Goal: Task Accomplishment & Management: Complete application form

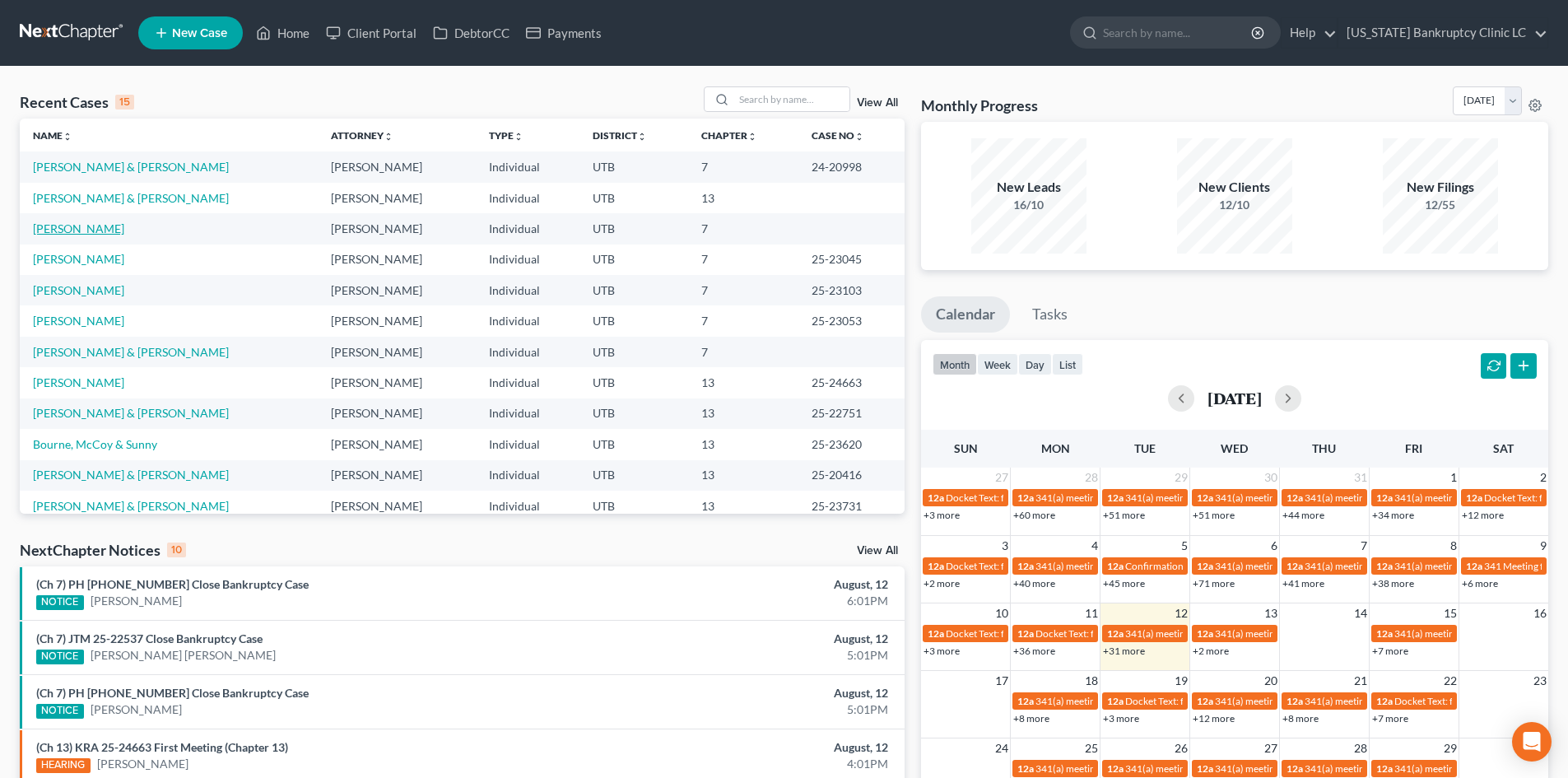
click at [84, 229] on link "[PERSON_NAME]" at bounding box center [79, 228] width 91 height 14
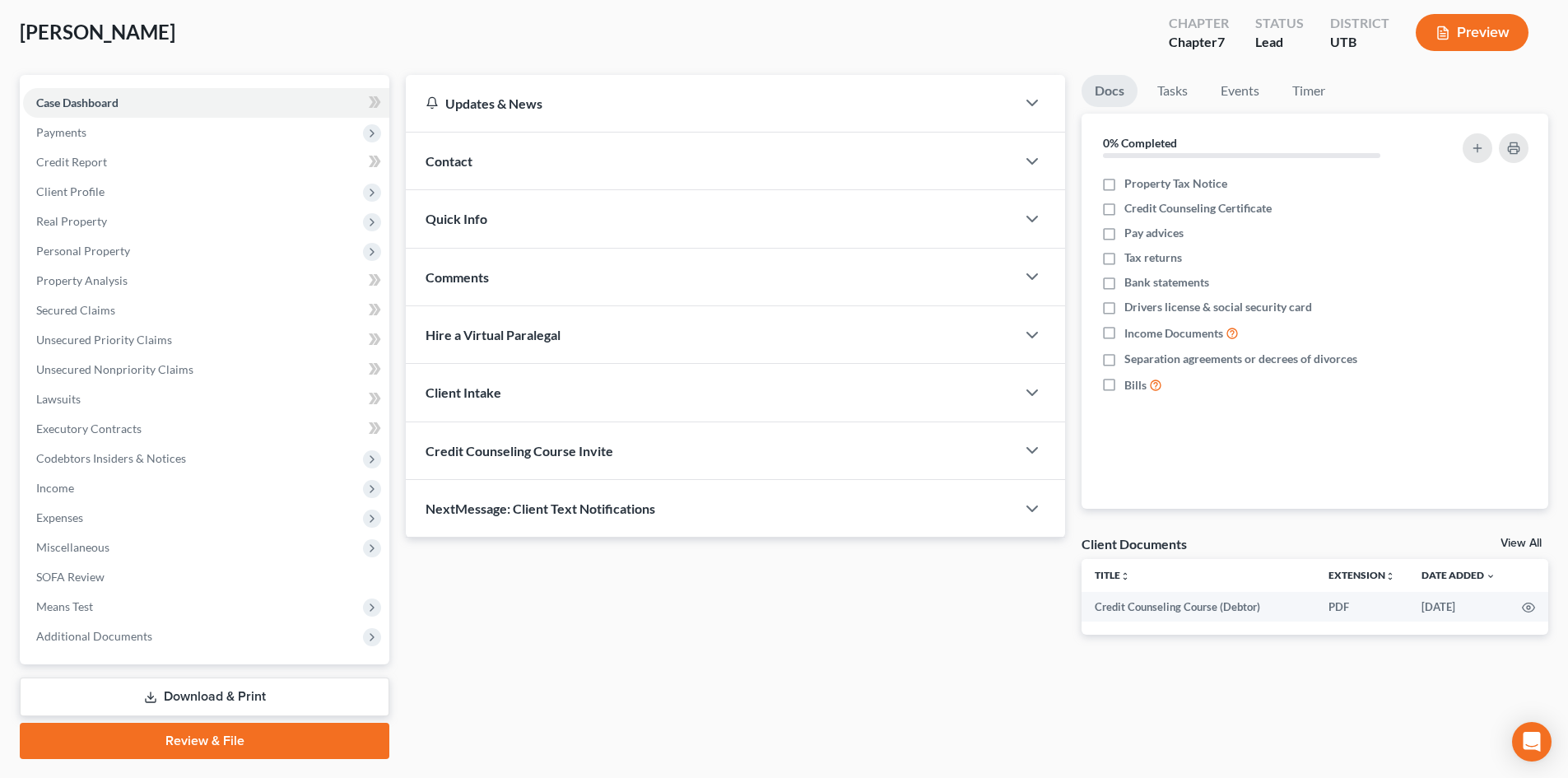
scroll to position [127, 0]
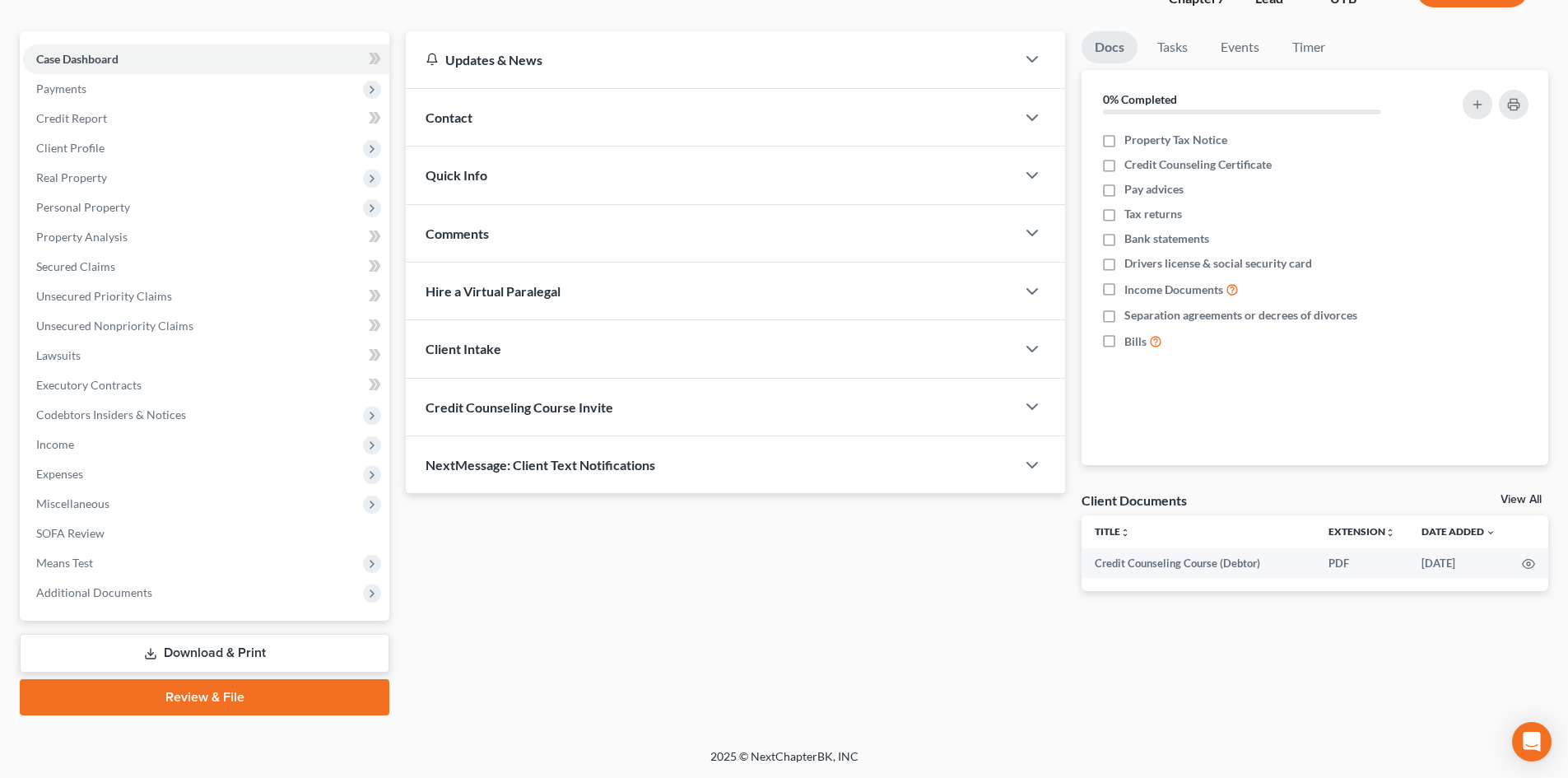
click at [185, 700] on link "Review & File" at bounding box center [205, 698] width 369 height 36
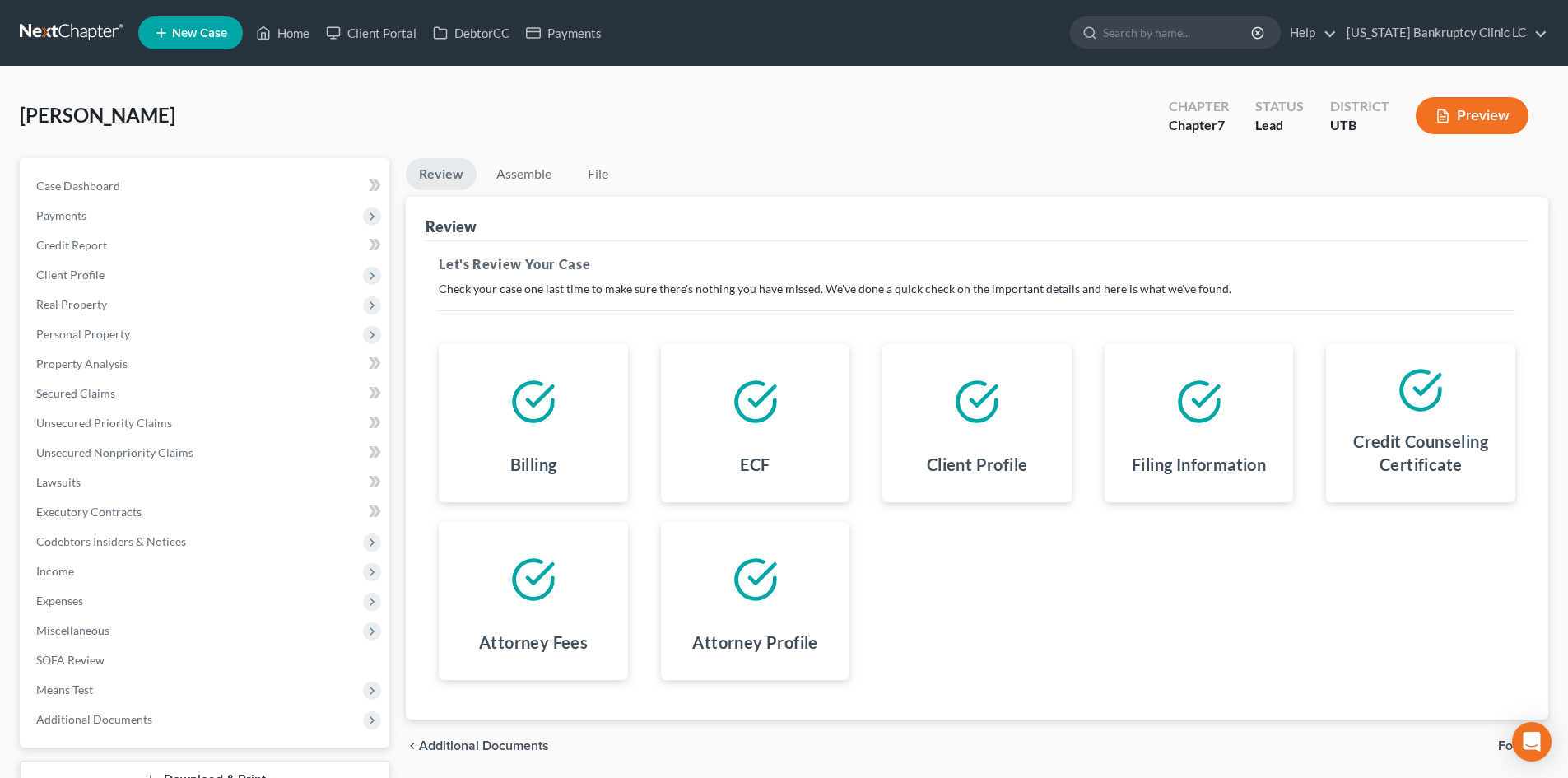
scroll to position [127, 0]
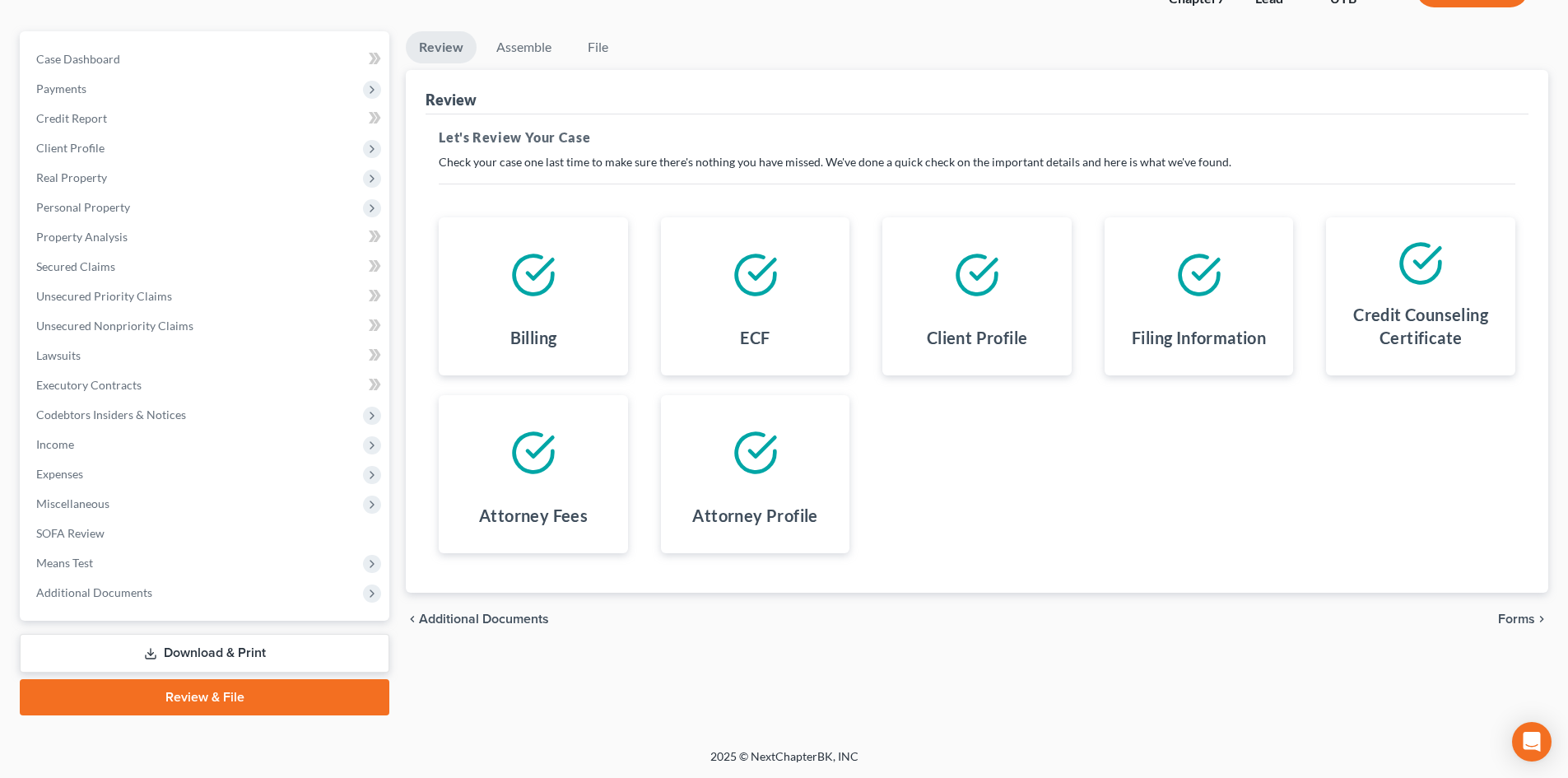
click at [175, 702] on link "Review & File" at bounding box center [205, 698] width 369 height 36
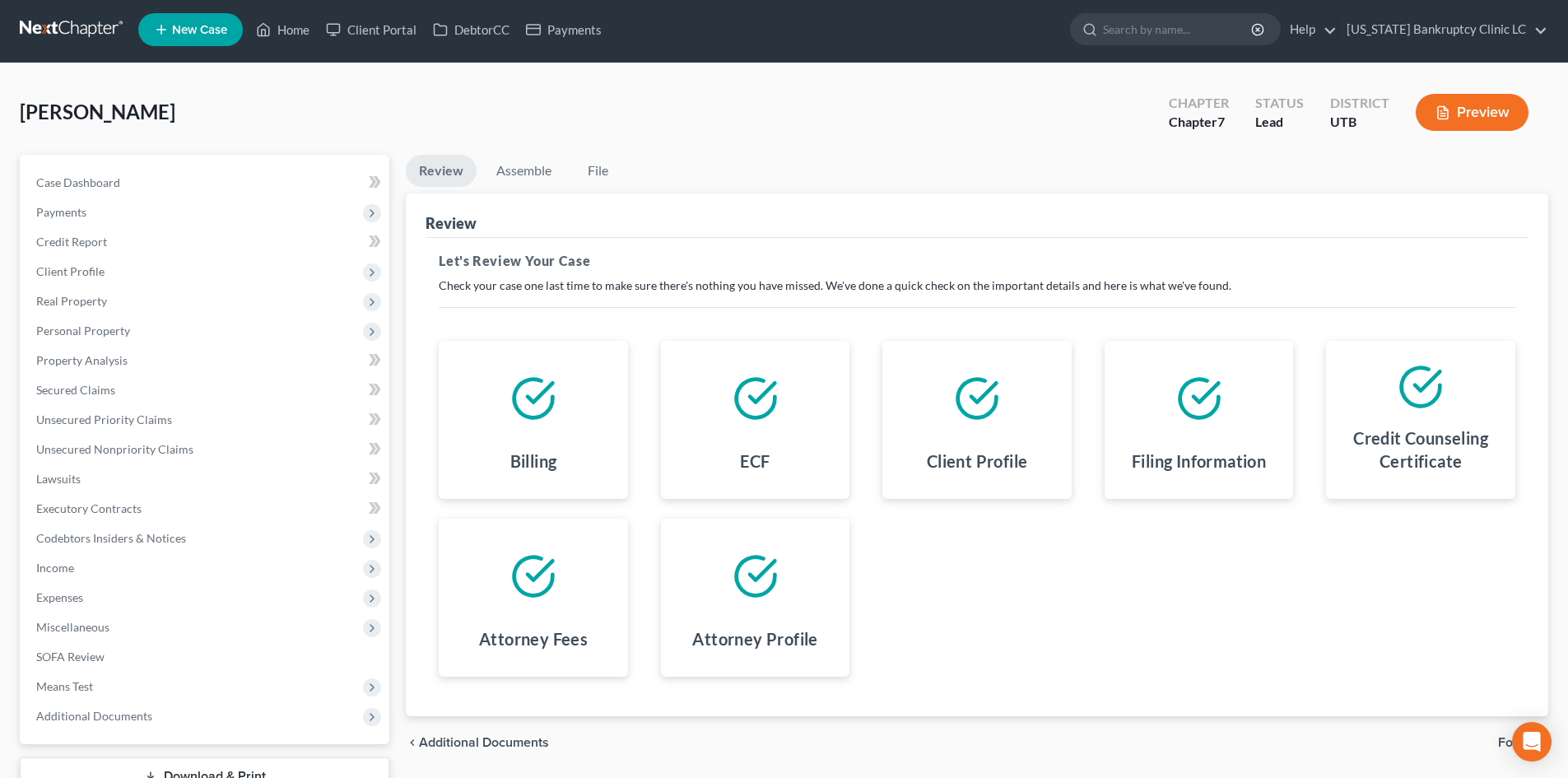
scroll to position [0, 0]
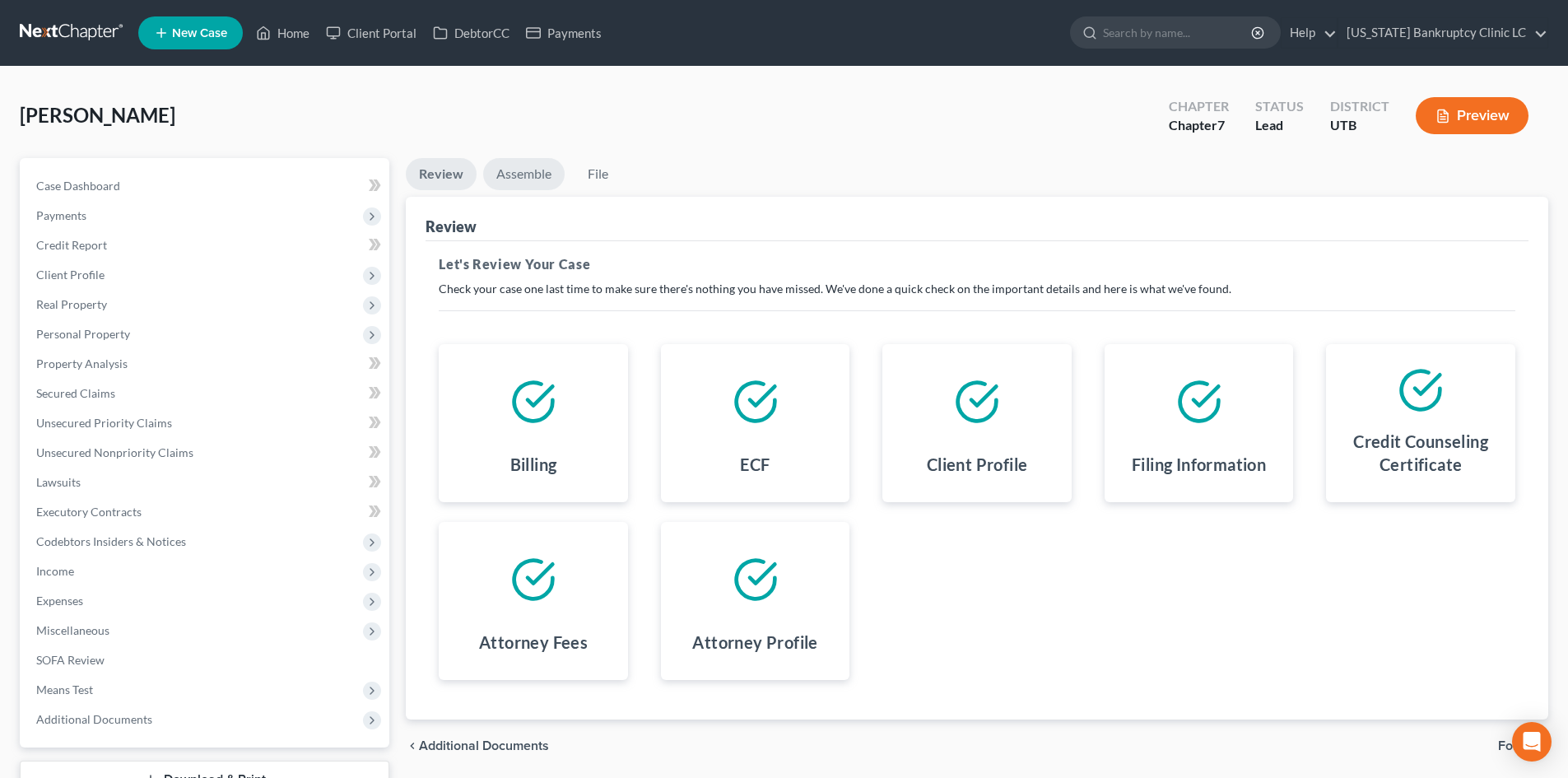
click at [529, 160] on link "Assemble" at bounding box center [523, 174] width 81 height 32
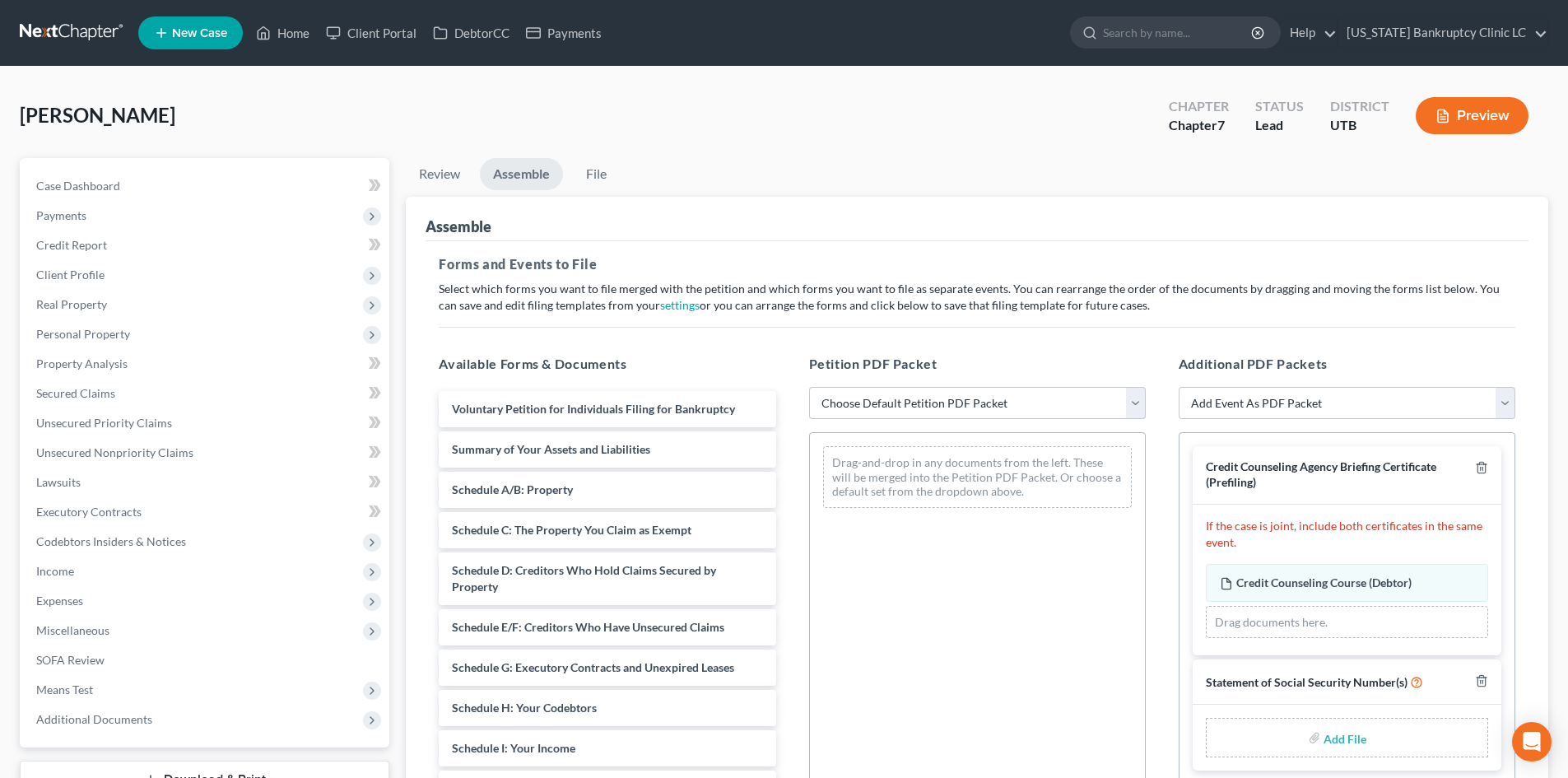
click at [1009, 414] on select "Choose Default Petition PDF Packet Emergency Filing (Voluntary Petition and Cre…" at bounding box center [977, 403] width 336 height 33
select select "3"
click at [809, 387] on select "Choose Default Petition PDF Packet Emergency Filing (Voluntary Petition and Cre…" at bounding box center [977, 403] width 336 height 33
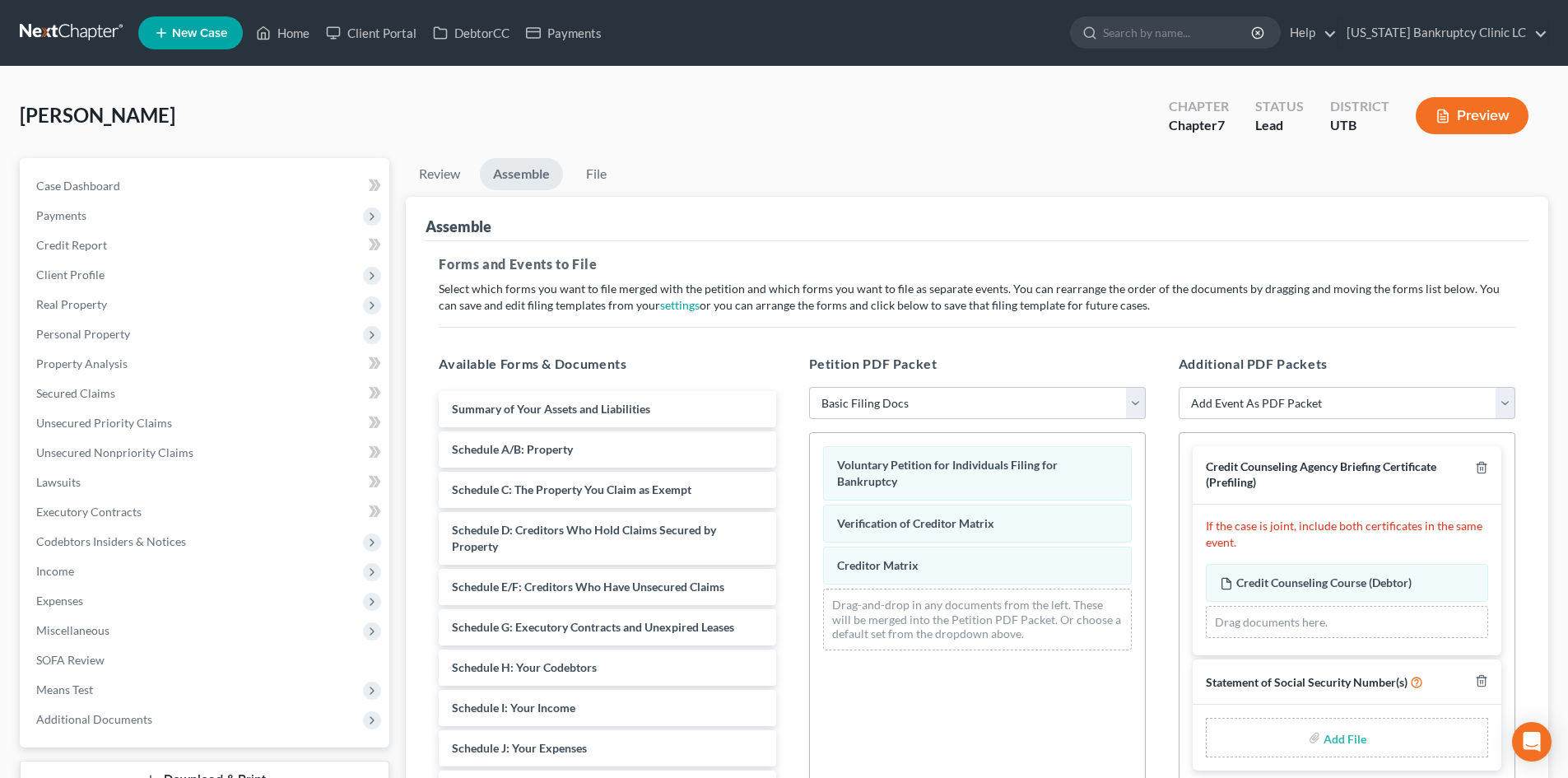
click at [1339, 743] on input "file" at bounding box center [1344, 737] width 40 height 30
type input "C:\fakepath\[PERSON_NAME].pdf"
click at [578, 186] on link "File" at bounding box center [596, 174] width 53 height 32
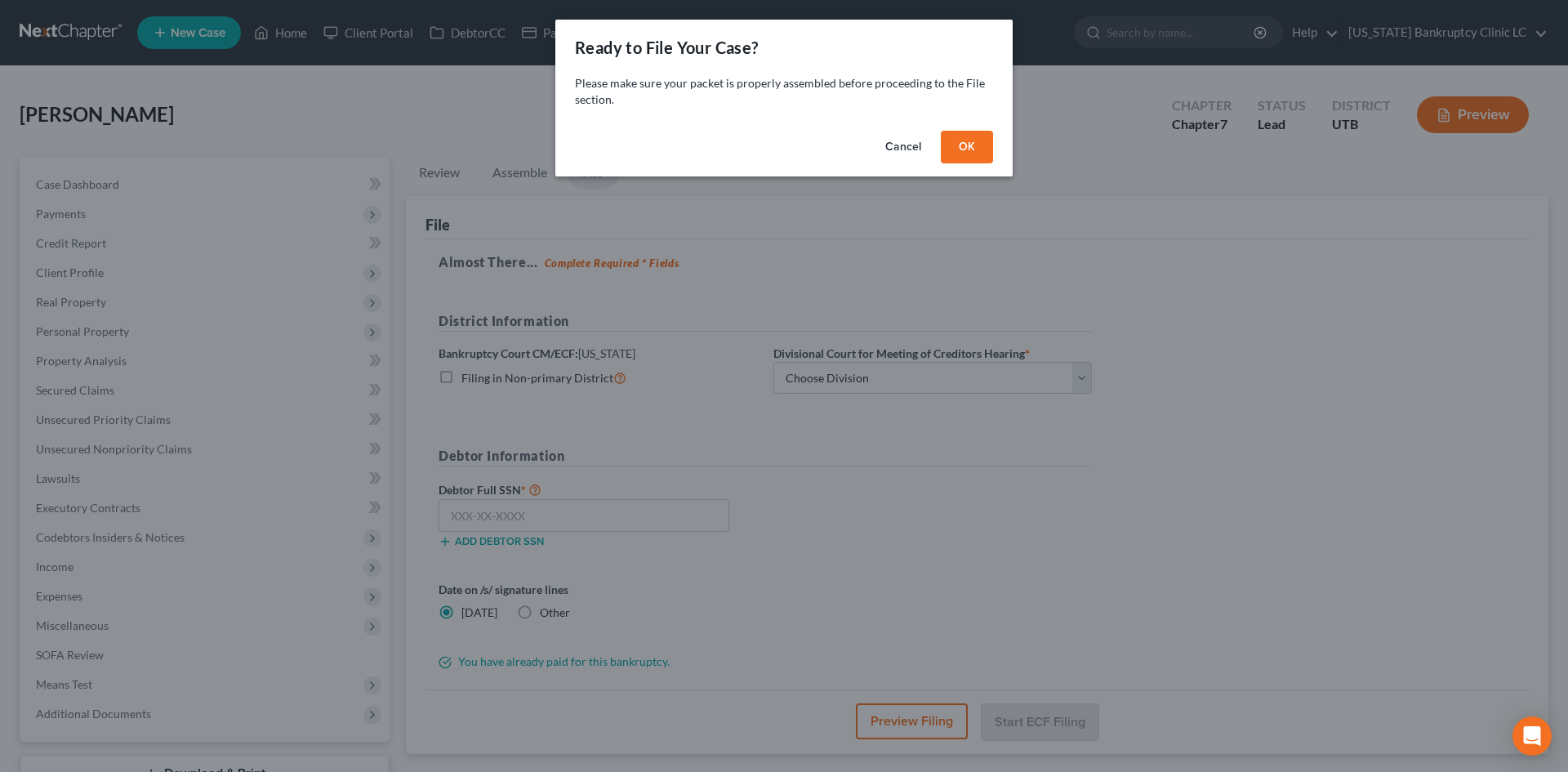
click at [979, 151] on button "OK" at bounding box center [967, 147] width 53 height 33
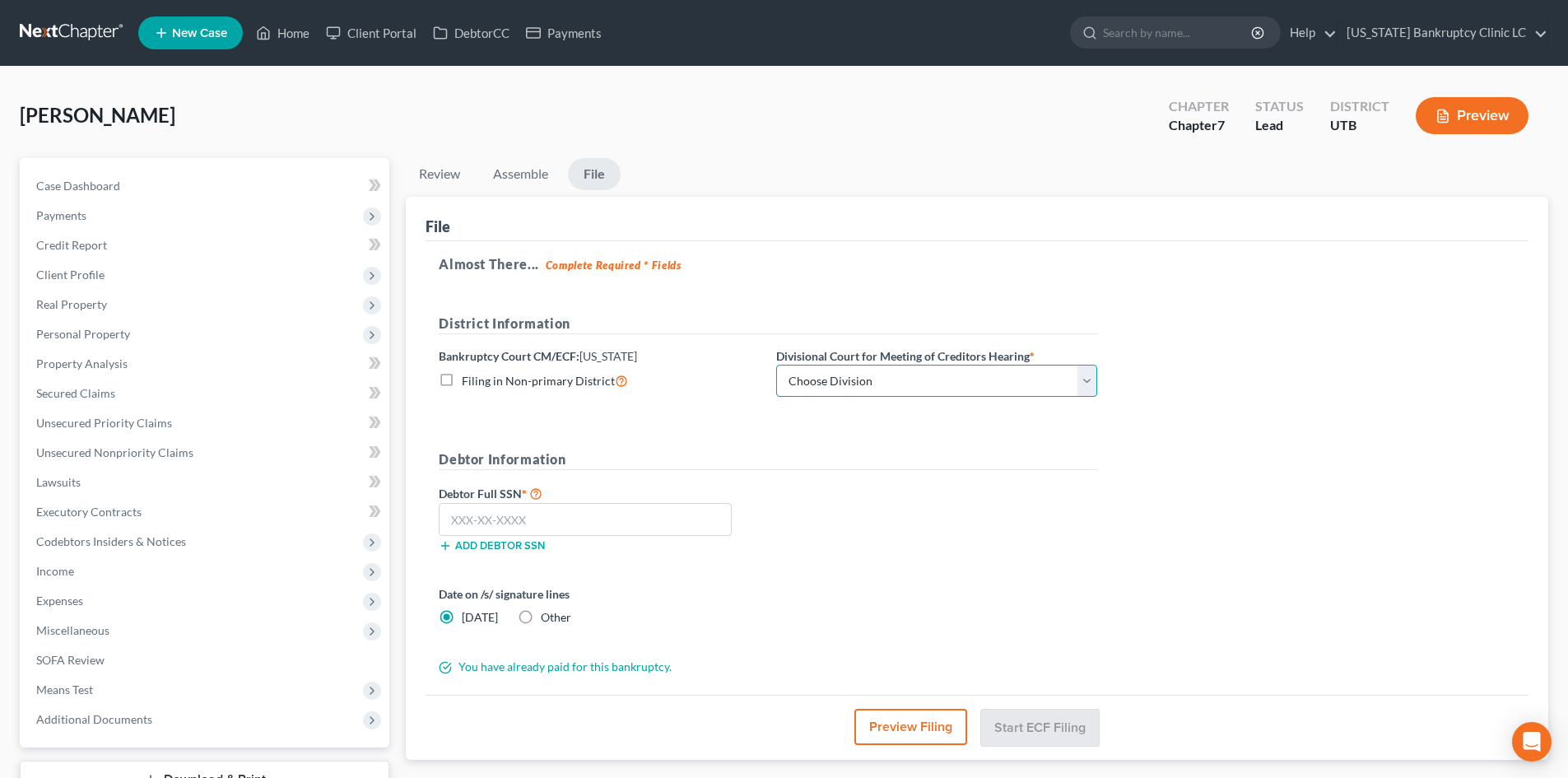
click at [848, 375] on select "Choose Division [GEOGRAPHIC_DATA]" at bounding box center [937, 381] width 321 height 33
select select "0"
click at [776, 365] on select "Choose Division [GEOGRAPHIC_DATA]" at bounding box center [937, 381] width 321 height 33
click at [570, 505] on input "text" at bounding box center [586, 519] width 293 height 33
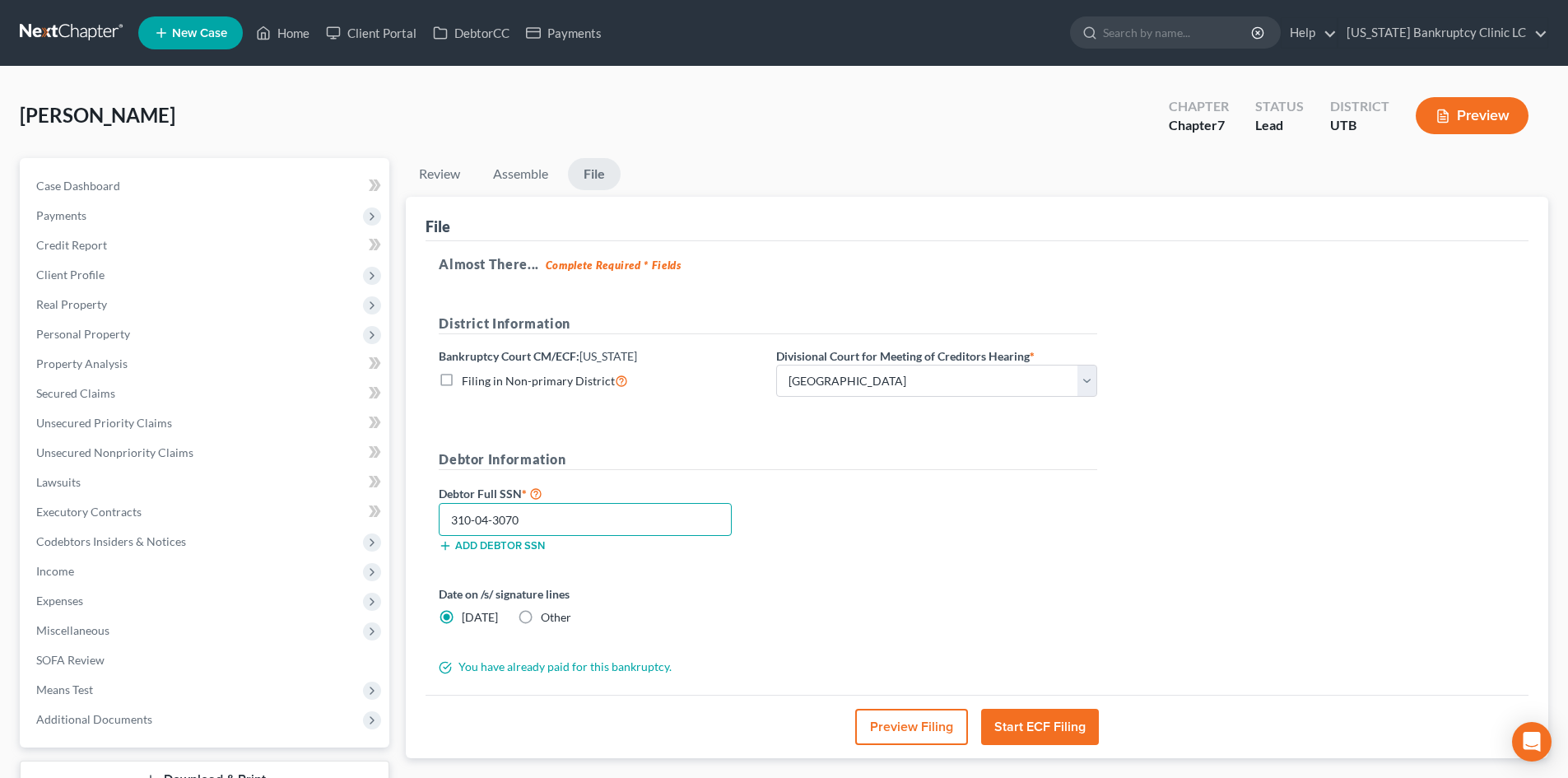
type input "310-04-3070"
click at [1053, 529] on div "Debtor Full SSN * 310-04-3070 Add debtor SSN" at bounding box center [768, 524] width 675 height 82
click at [1050, 733] on button "Start ECF Filing" at bounding box center [1040, 727] width 118 height 36
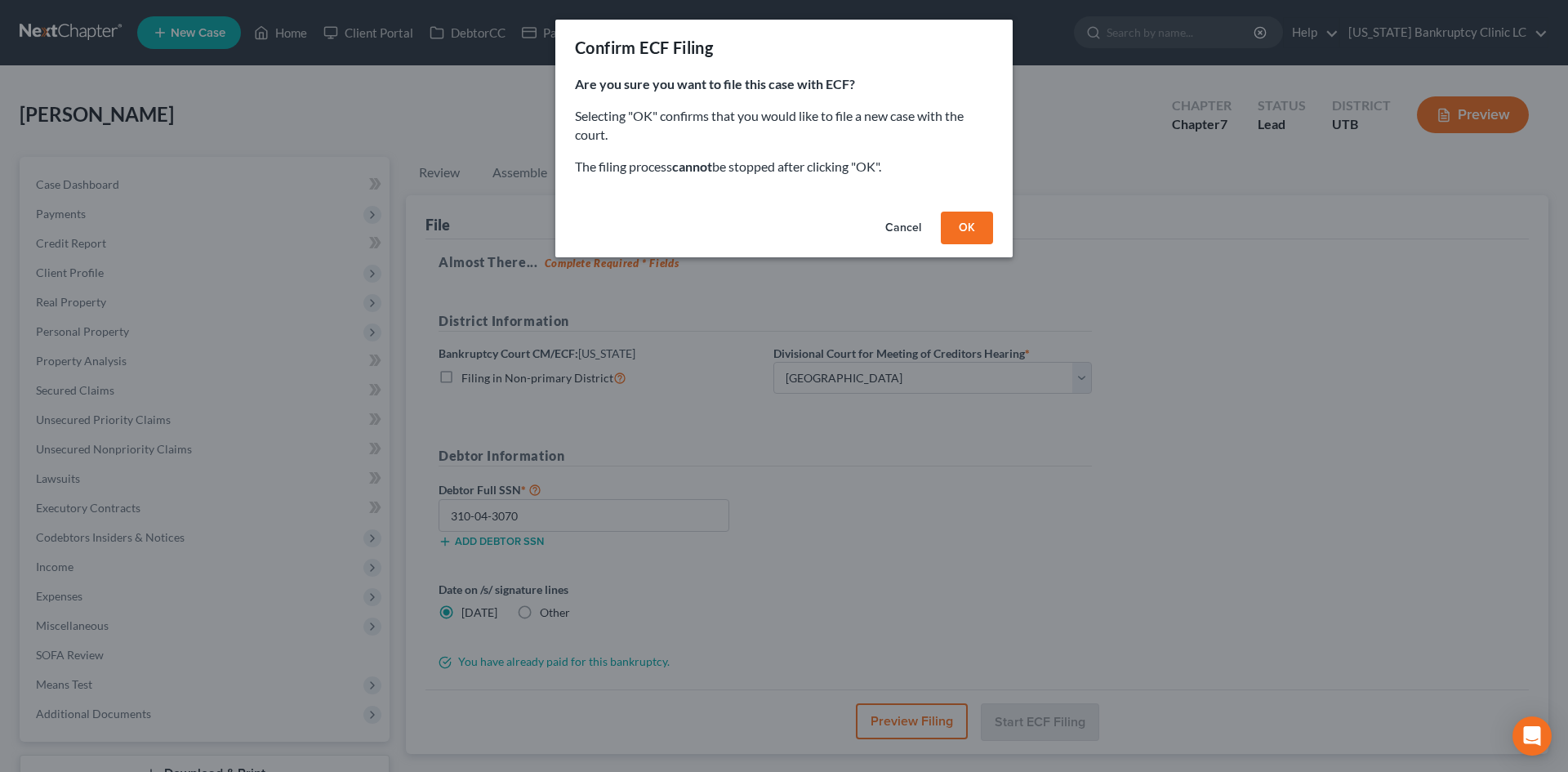
click at [980, 229] on button "OK" at bounding box center [967, 228] width 53 height 33
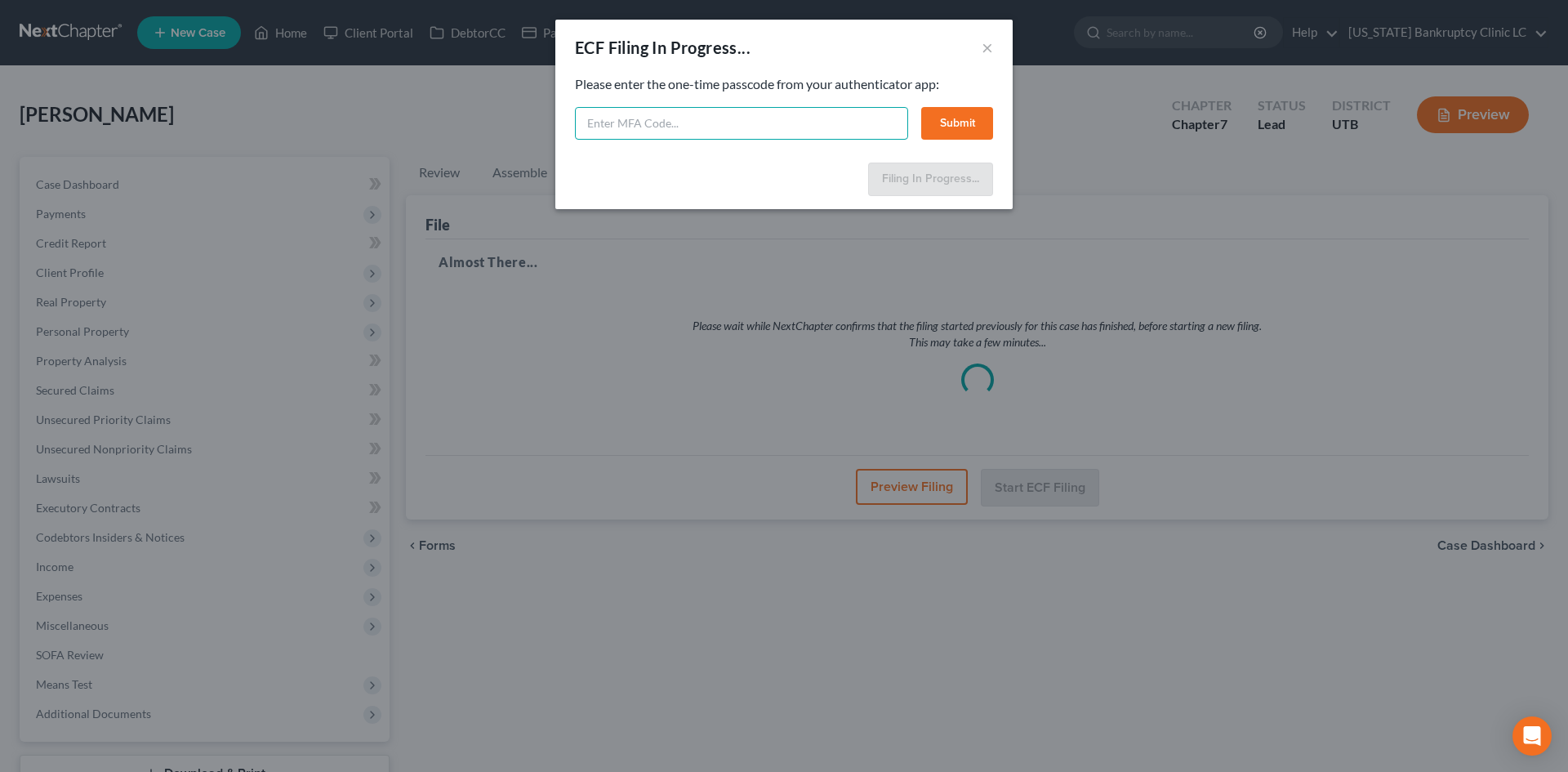
click at [702, 120] on input "text" at bounding box center [741, 123] width 333 height 33
click at [684, 113] on input "text" at bounding box center [741, 123] width 333 height 33
type input "175490"
click at [962, 136] on button "Submit" at bounding box center [957, 123] width 71 height 33
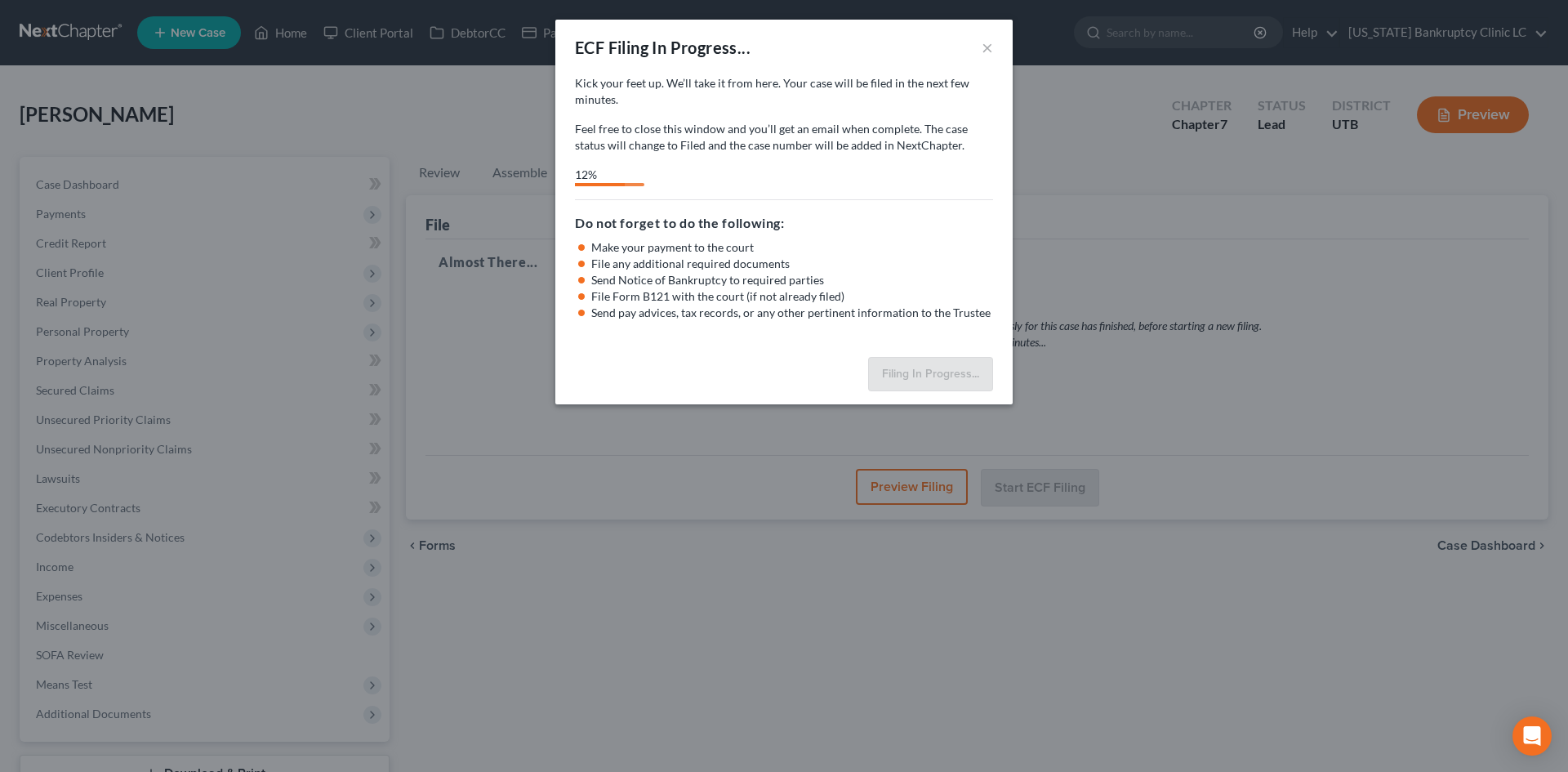
click at [682, 189] on div "Kick your feet up. We’ll take it from here. Your case will be filed in the next…" at bounding box center [784, 212] width 457 height 275
select select "0"
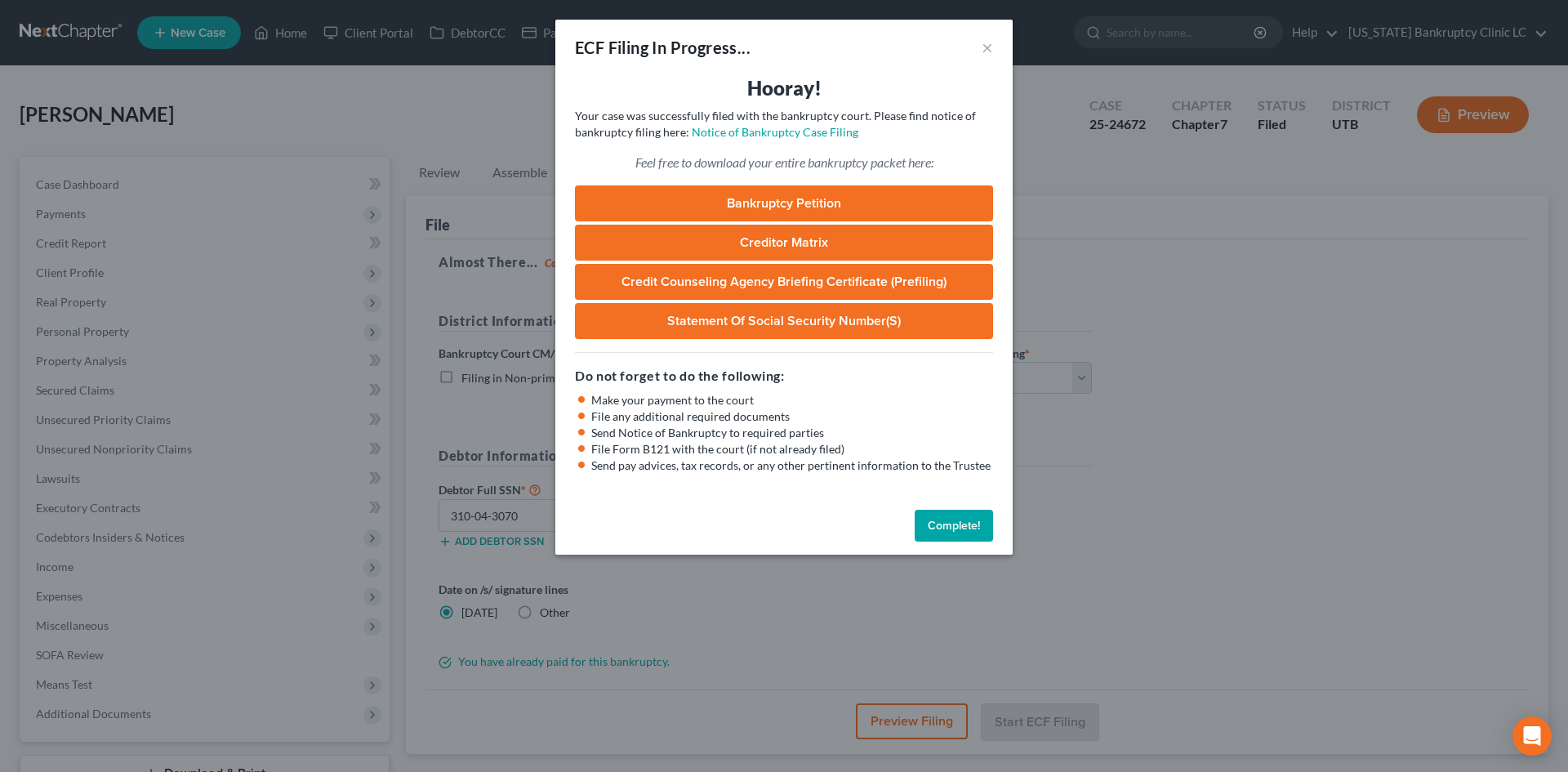
click at [945, 515] on button "Complete!" at bounding box center [953, 526] width 78 height 33
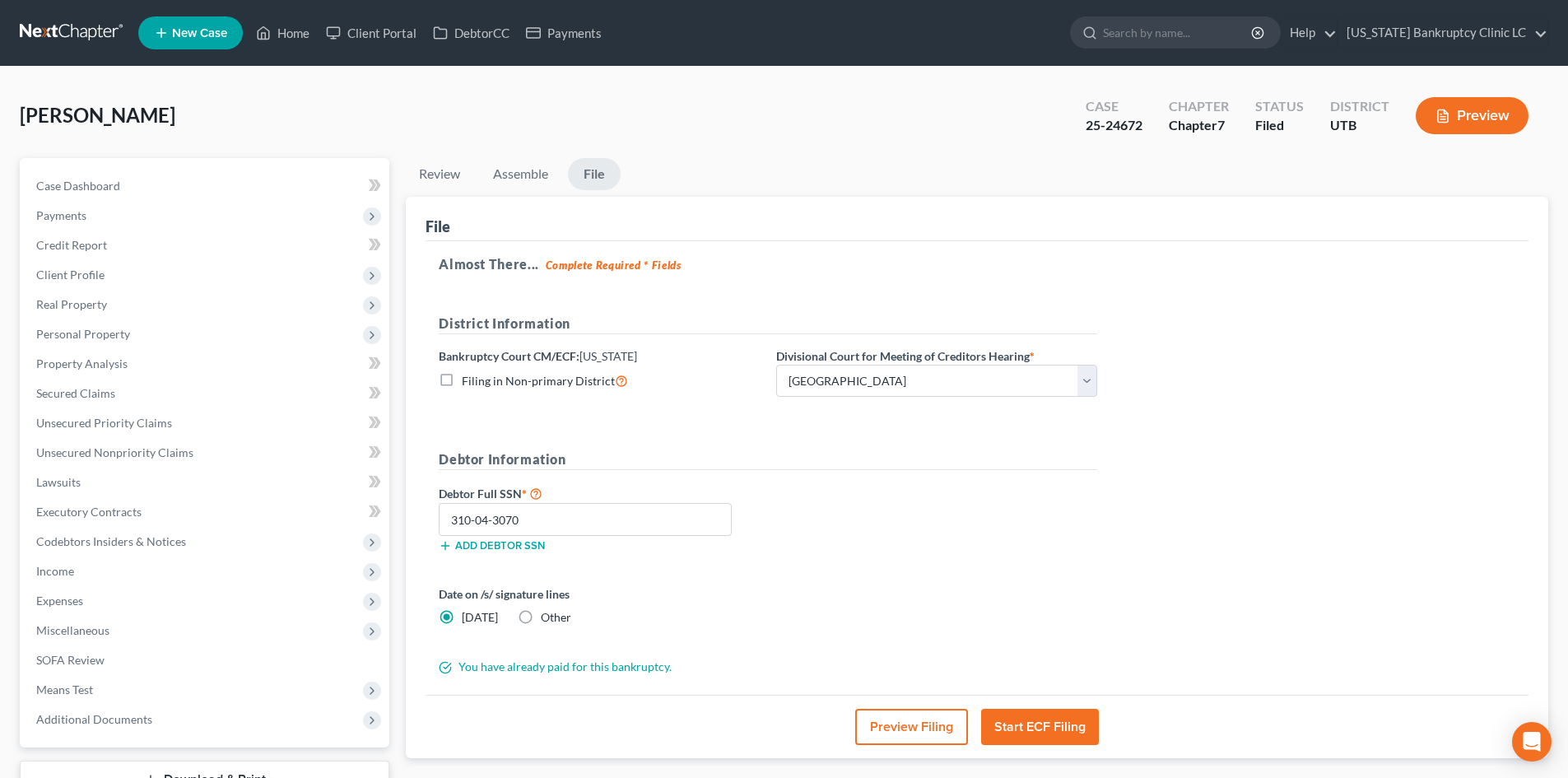
click at [1124, 129] on div "25-24672" at bounding box center [1114, 125] width 57 height 19
copy div "25-24672"
drag, startPoint x: 1408, startPoint y: 392, endPoint x: 1500, endPoint y: 438, distance: 102.9
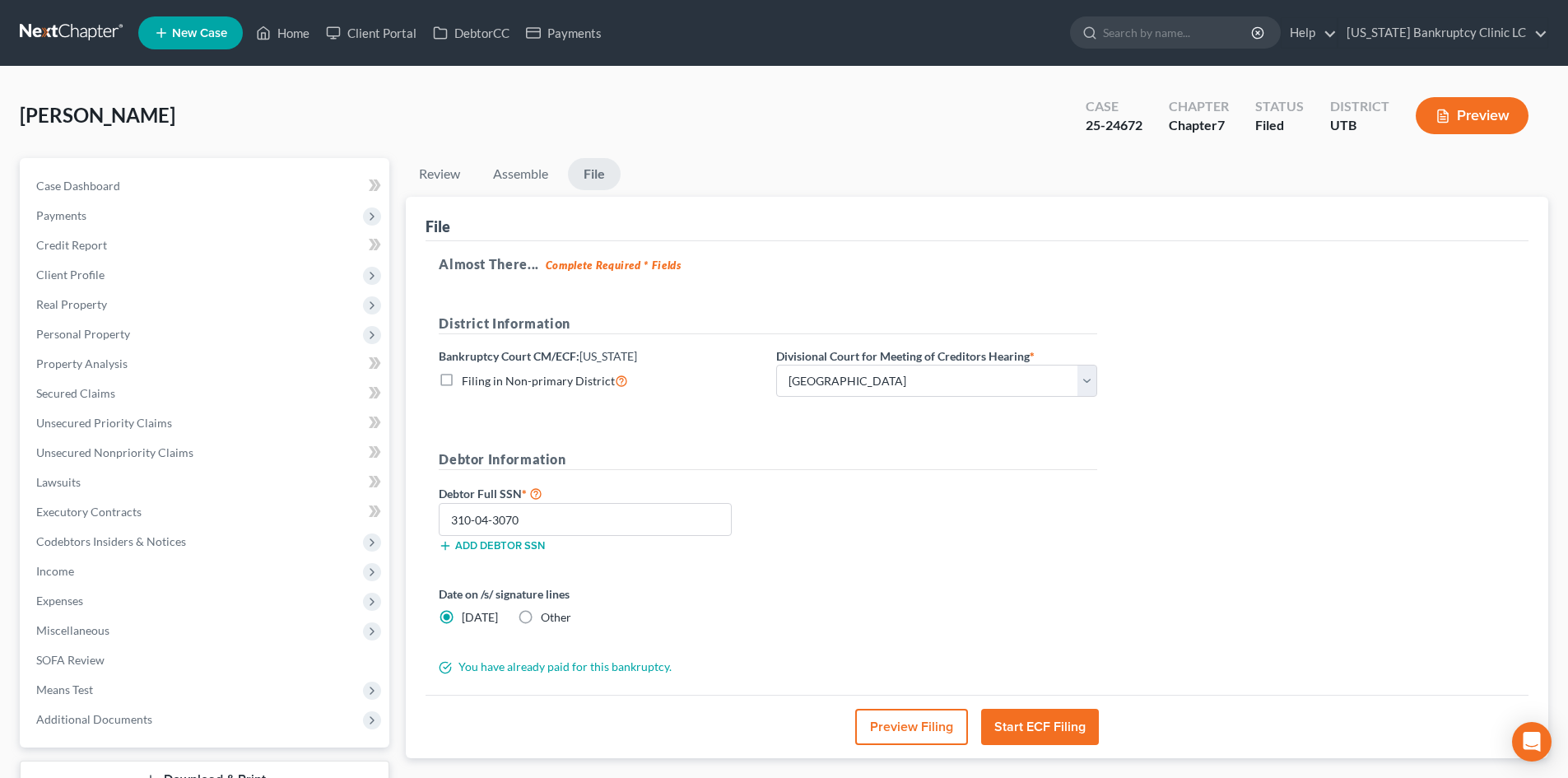
click at [1408, 394] on div "Almost There... Complete Required * Fields District Information Bankruptcy Cour…" at bounding box center [977, 468] width 1103 height 455
